Goal: Task Accomplishment & Management: Manage account settings

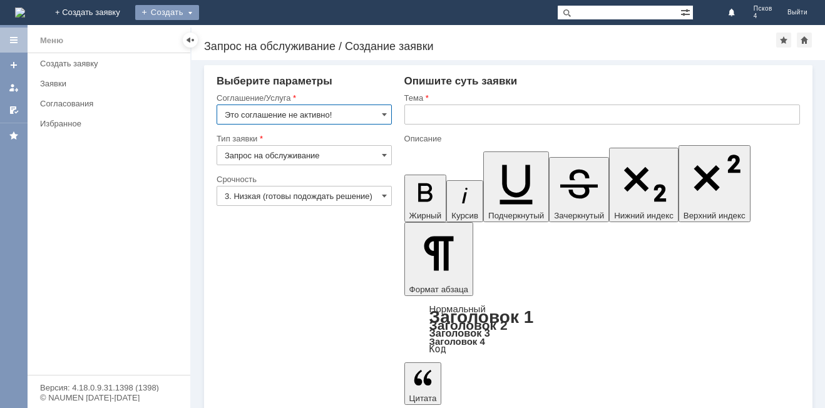
click at [199, 8] on div "Создать" at bounding box center [167, 12] width 64 height 15
click at [128, 12] on link "+ Создать заявку" at bounding box center [88, 12] width 80 height 25
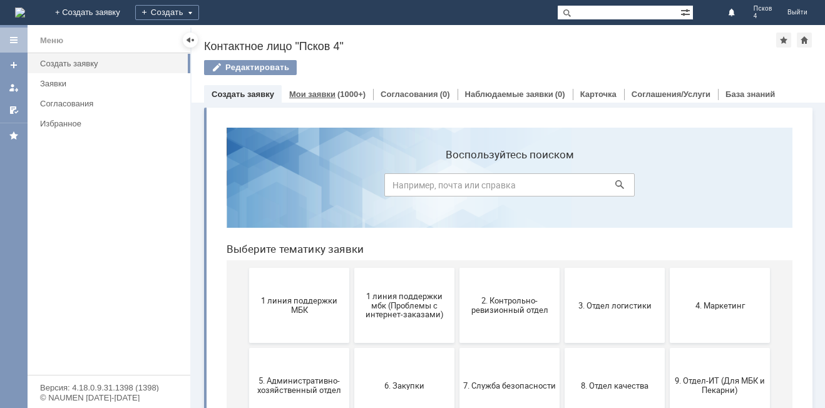
click at [331, 94] on link "Мои заявки" at bounding box center [312, 94] width 46 height 9
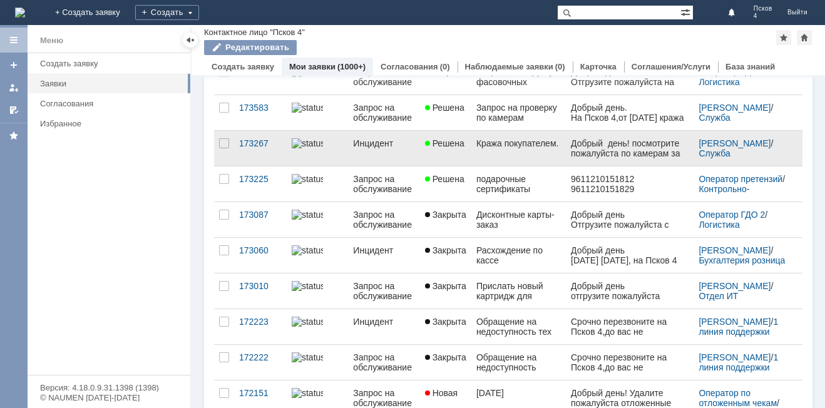
click at [485, 145] on div "Кража покупателем." at bounding box center [518, 143] width 85 height 10
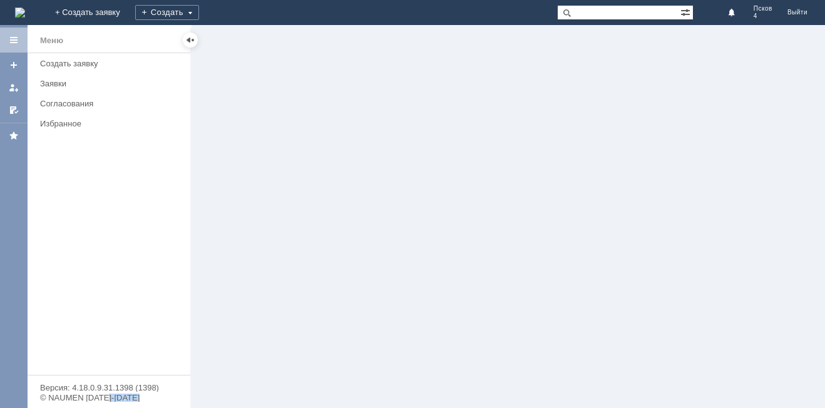
click at [485, 145] on div at bounding box center [509, 216] width 634 height 383
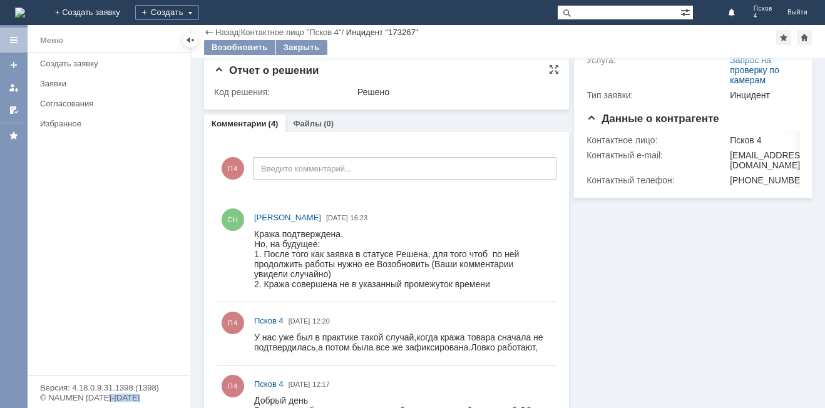
scroll to position [29, 0]
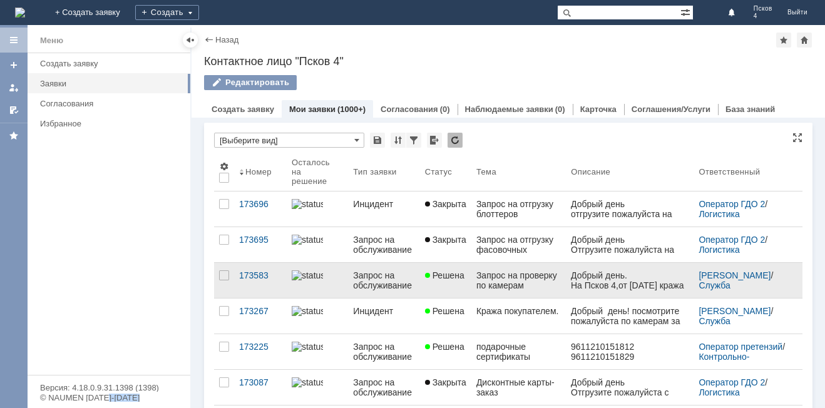
click at [493, 282] on div "Запрос на проверку по камерам" at bounding box center [518, 280] width 85 height 20
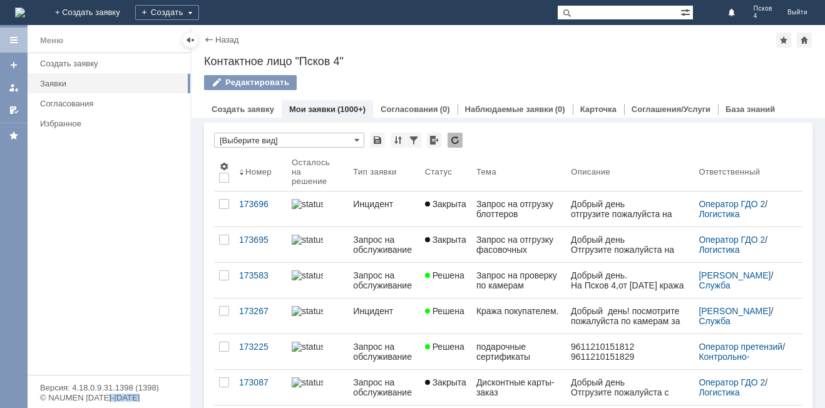
click at [493, 282] on div "Назад | Контактное лицо "Псков 4" Контактное лицо "Псков 4" Редактировать emplo…" at bounding box center [509, 216] width 634 height 383
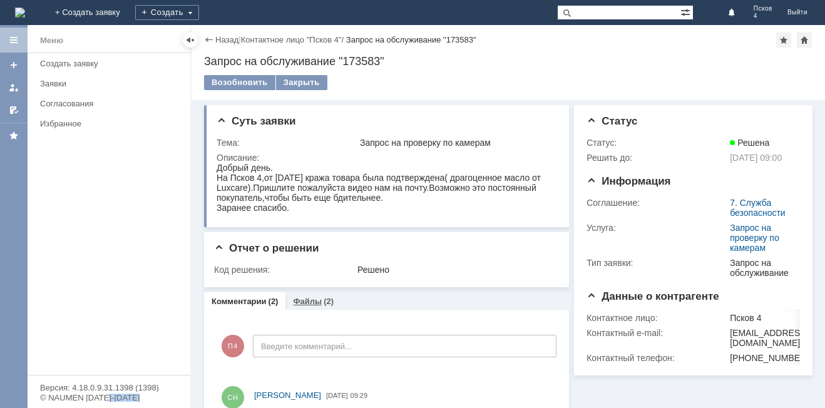
click at [316, 300] on link "Файлы" at bounding box center [307, 301] width 29 height 9
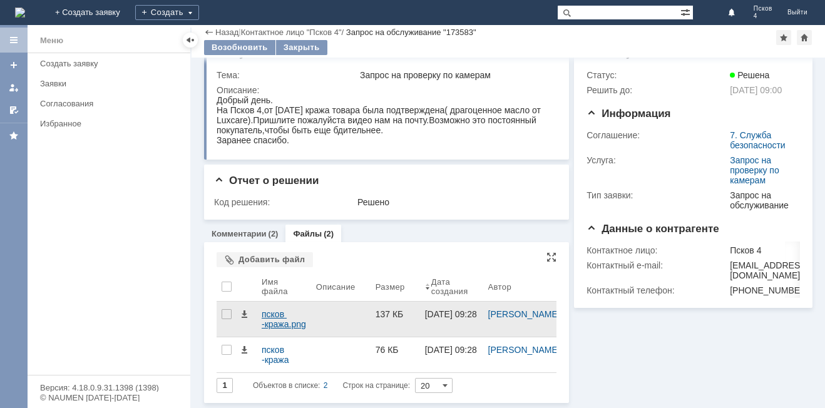
click at [280, 318] on div "псков -кража.png" at bounding box center [284, 319] width 44 height 20
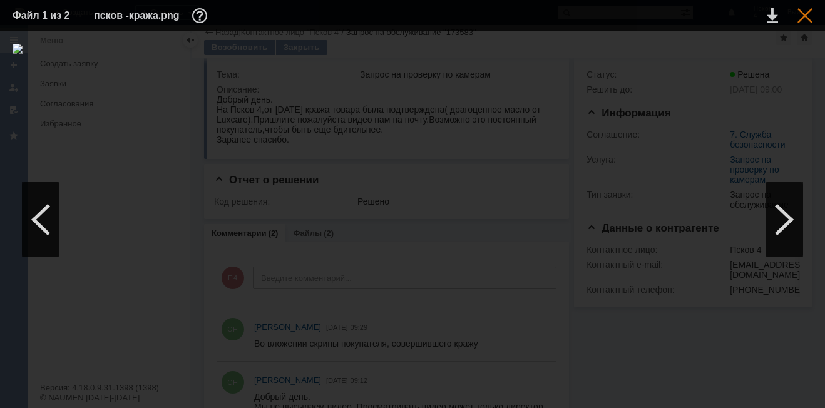
click at [799, 14] on div at bounding box center [805, 15] width 15 height 15
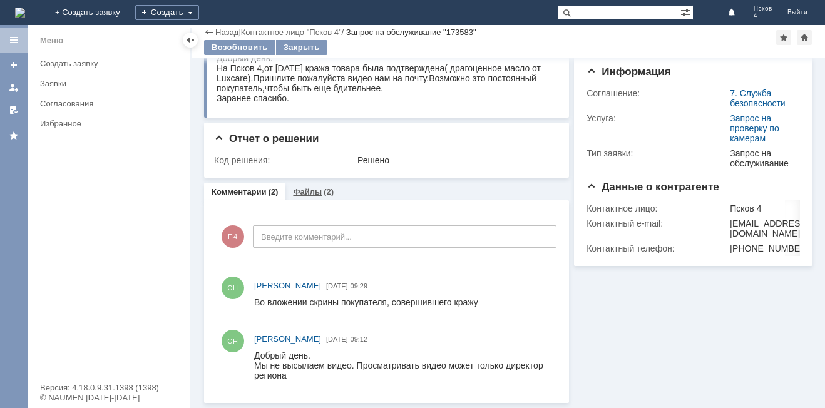
click at [316, 189] on link "Файлы" at bounding box center [307, 191] width 29 height 9
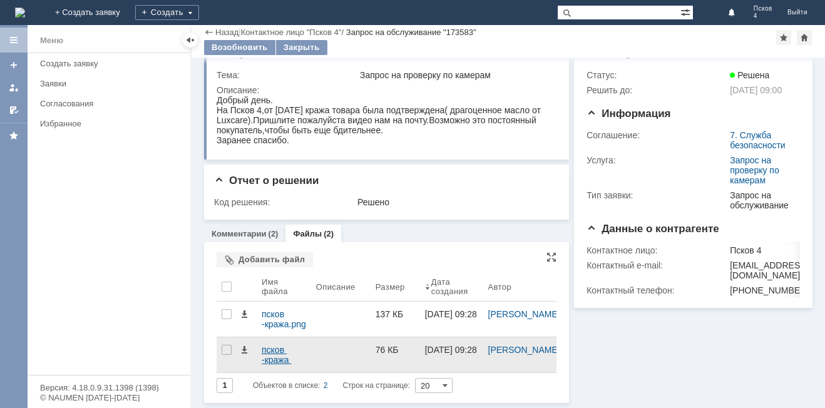
click at [284, 352] on div "псков -кража 2.png" at bounding box center [284, 355] width 44 height 20
click at [284, 352] on body "Идет загрузка, пожалуйста, подождите. На домашнюю + Создать заявку Создать Пско…" at bounding box center [412, 204] width 825 height 408
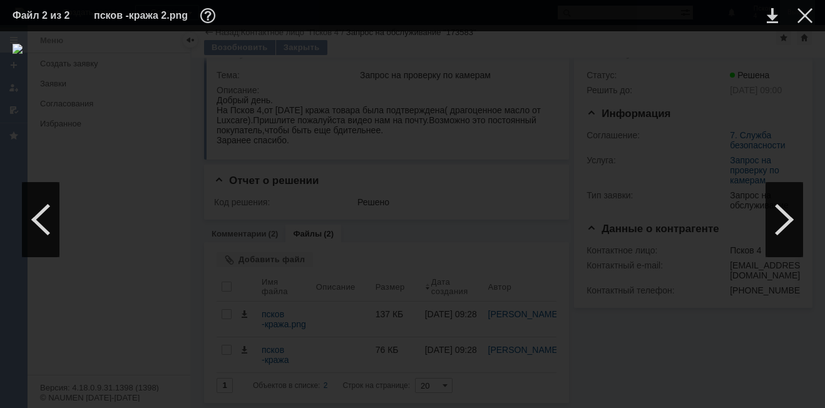
click at [799, 10] on div at bounding box center [805, 15] width 15 height 15
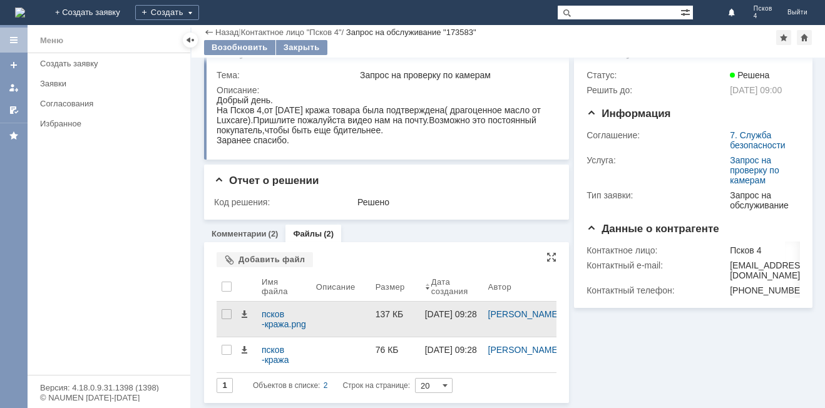
click at [347, 316] on div at bounding box center [340, 319] width 59 height 35
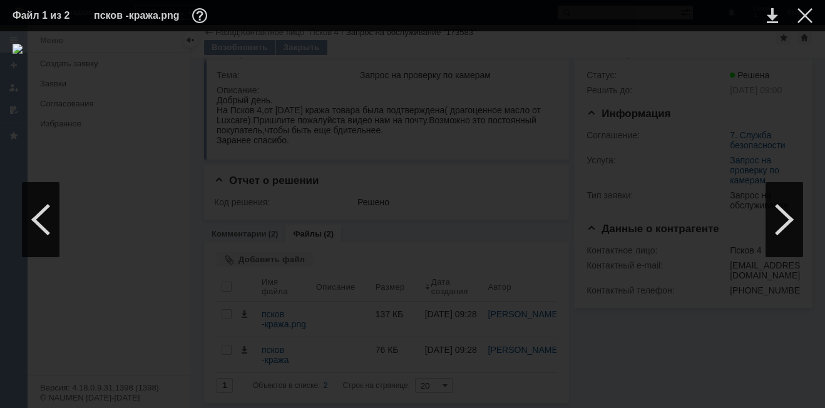
click at [376, 301] on img at bounding box center [413, 220] width 800 height 352
click at [801, 13] on div at bounding box center [805, 15] width 15 height 15
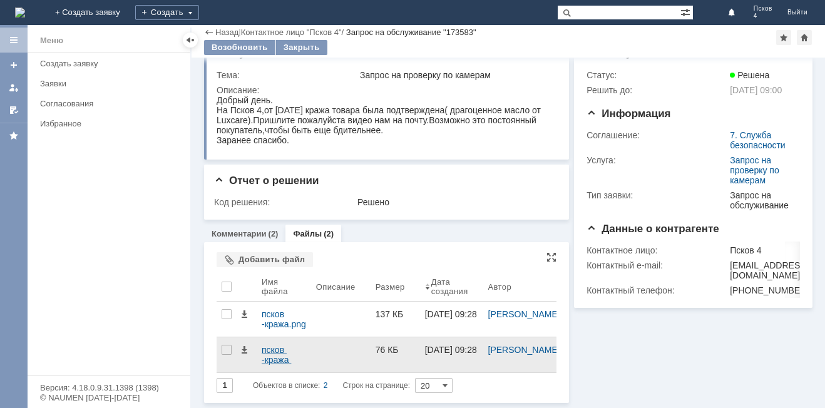
click at [282, 358] on div "псков -кража 2.png" at bounding box center [284, 355] width 44 height 20
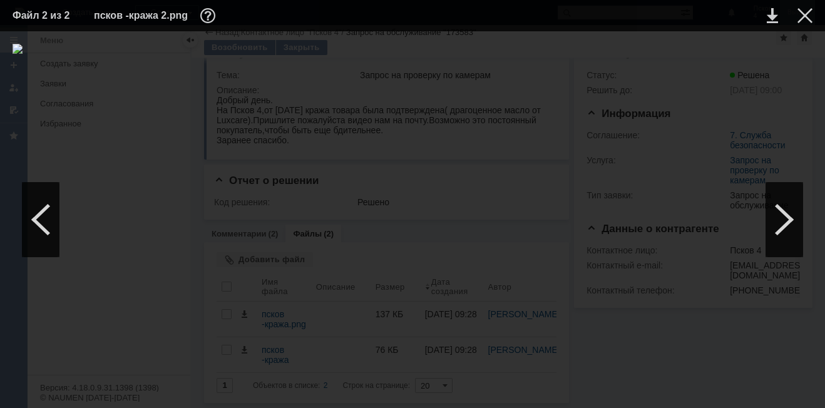
click at [801, 23] on div at bounding box center [805, 15] width 15 height 15
